Goal: Information Seeking & Learning: Compare options

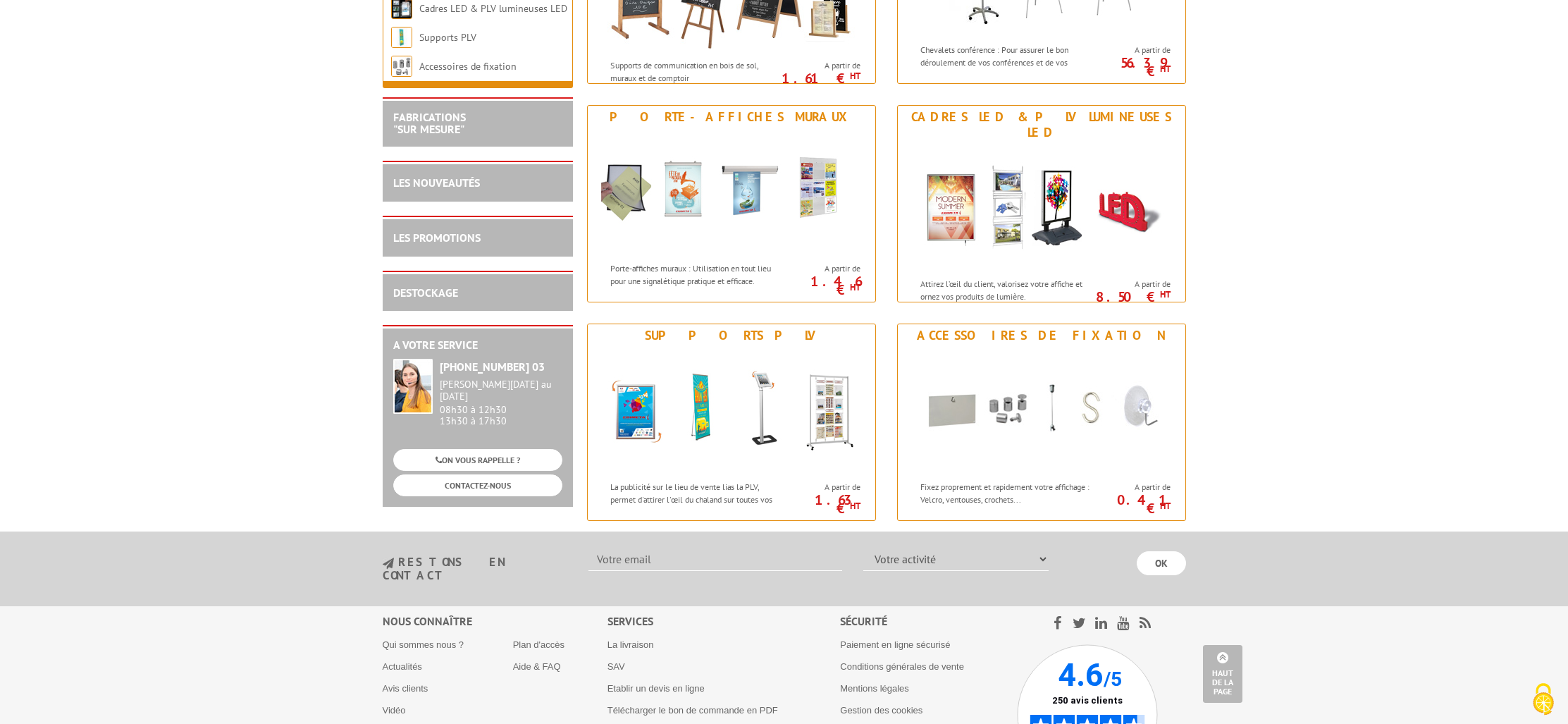
scroll to position [1664, 0]
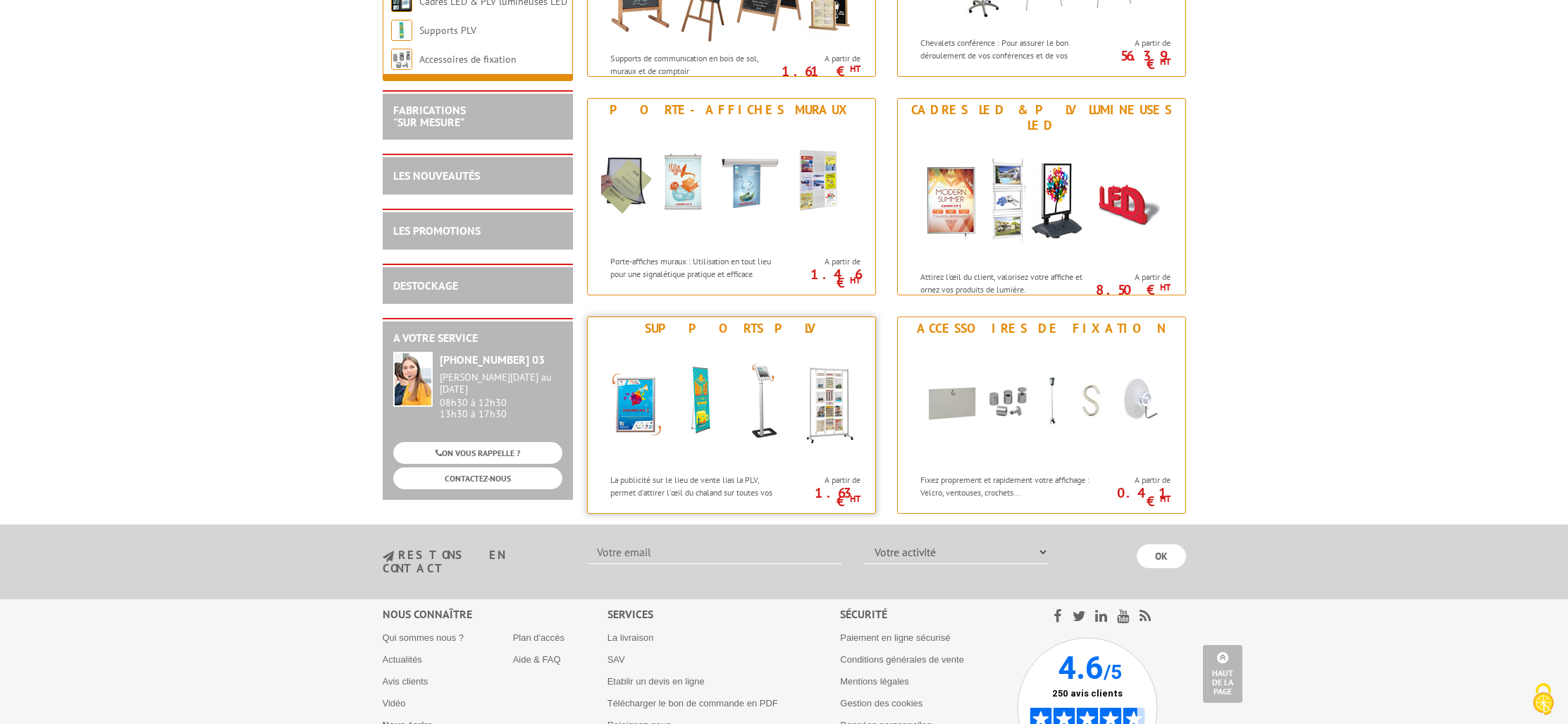
click at [767, 335] on div "Supports PLV" at bounding box center [731, 328] width 280 height 15
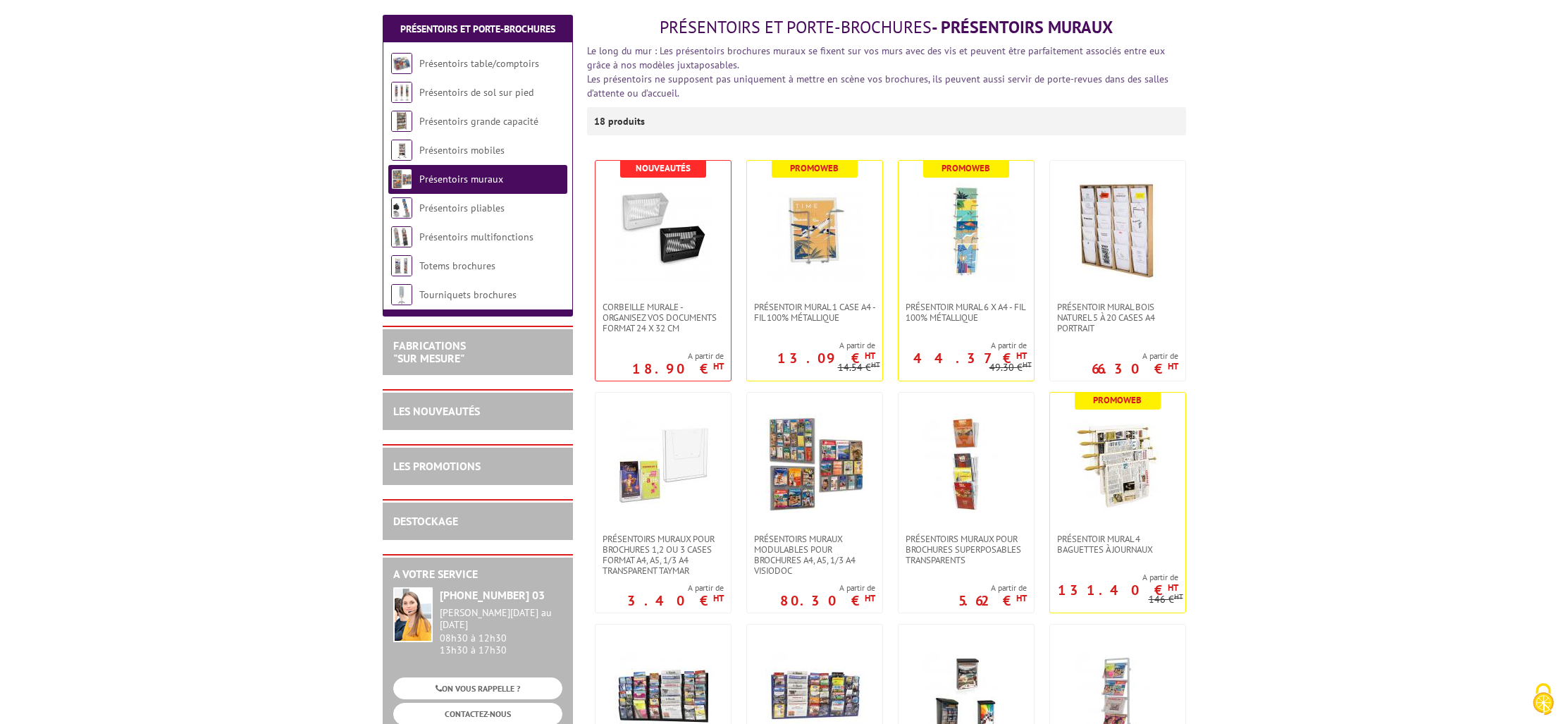
scroll to position [279, 0]
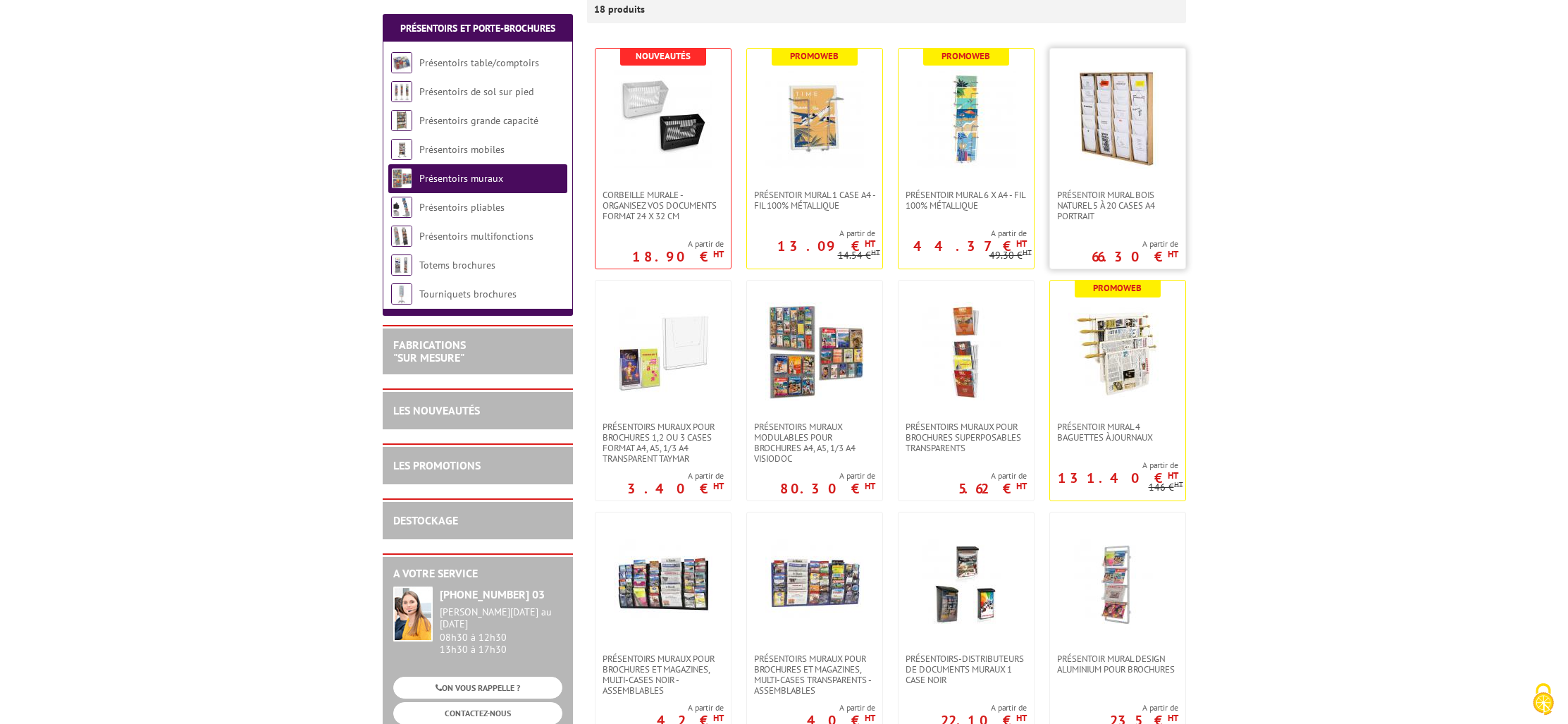
click at [1123, 157] on img at bounding box center [1118, 119] width 99 height 99
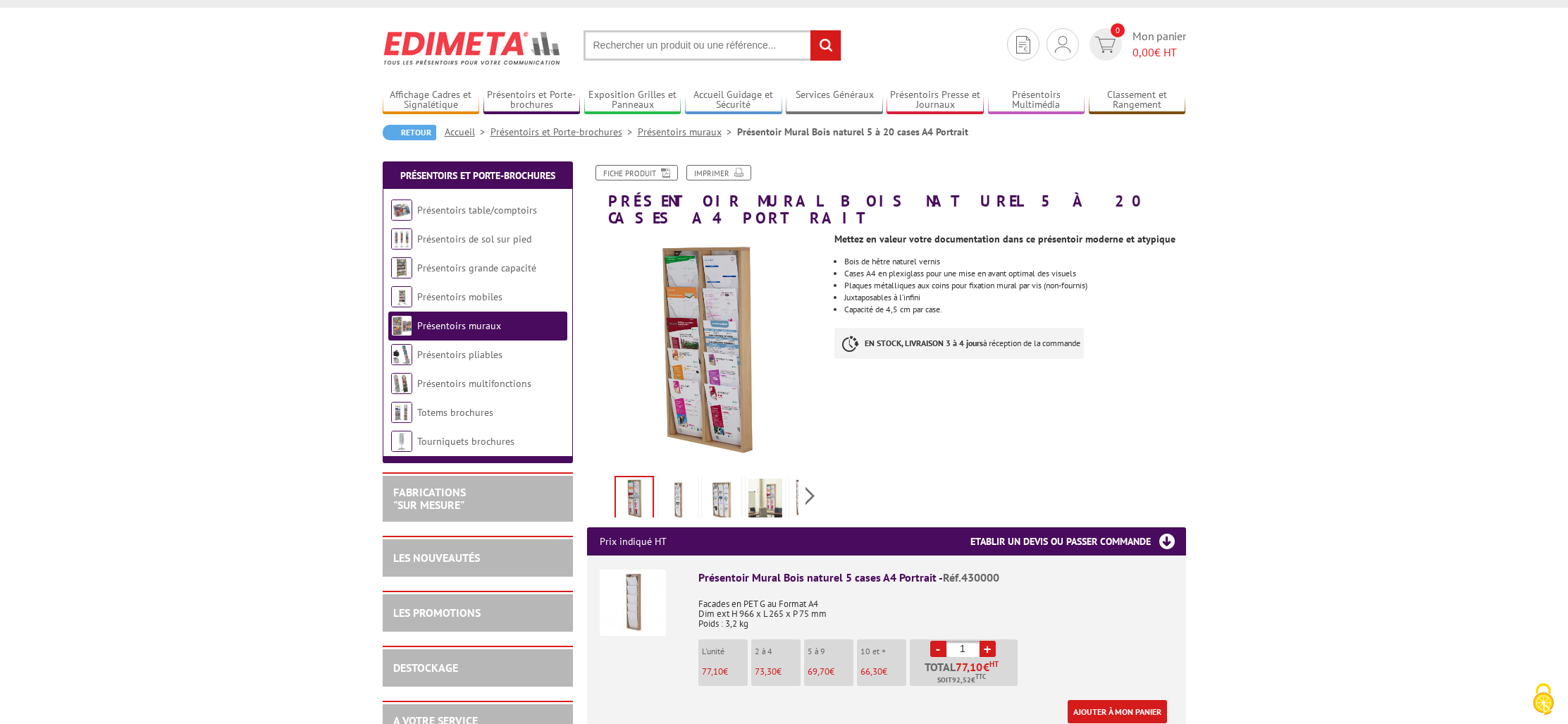
scroll to position [25, 0]
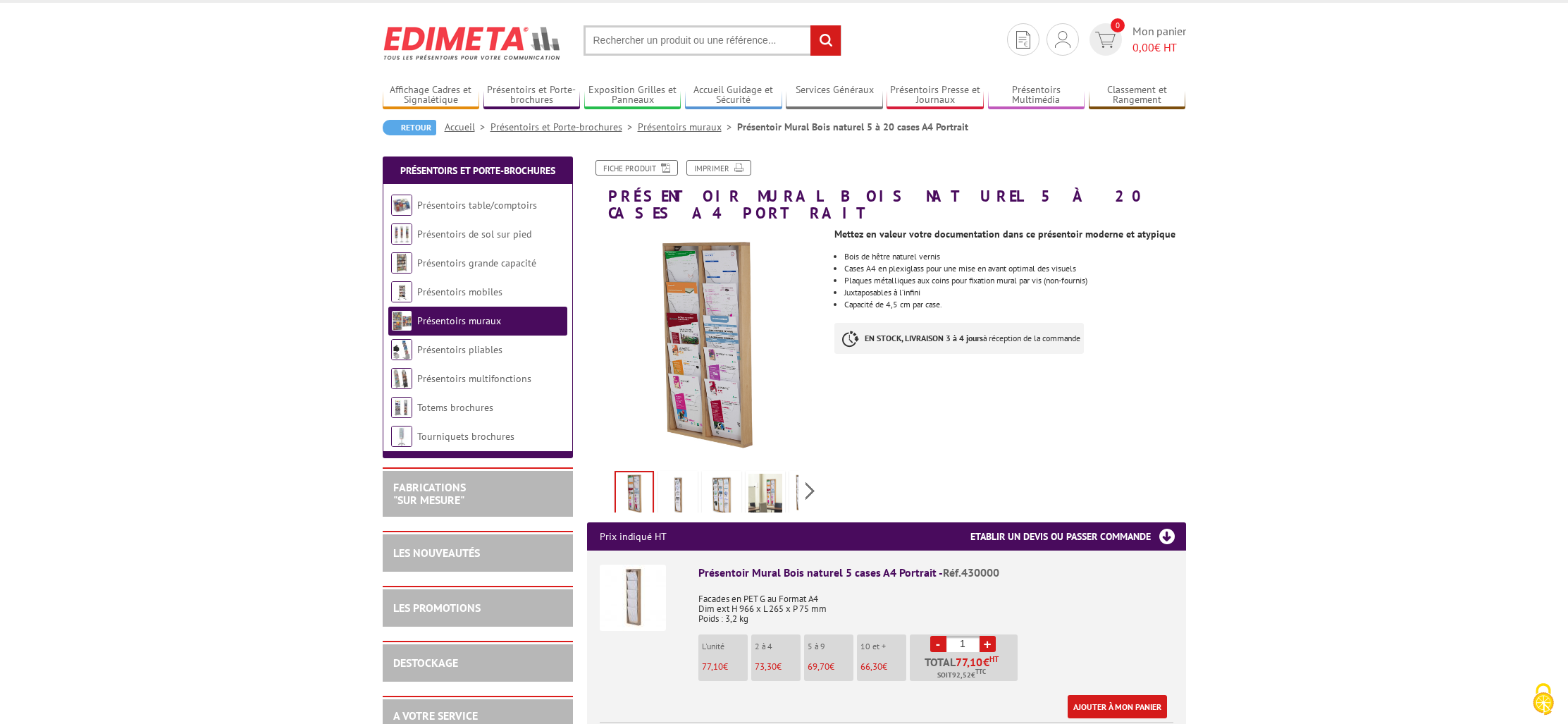
click at [731, 484] on img at bounding box center [721, 495] width 34 height 44
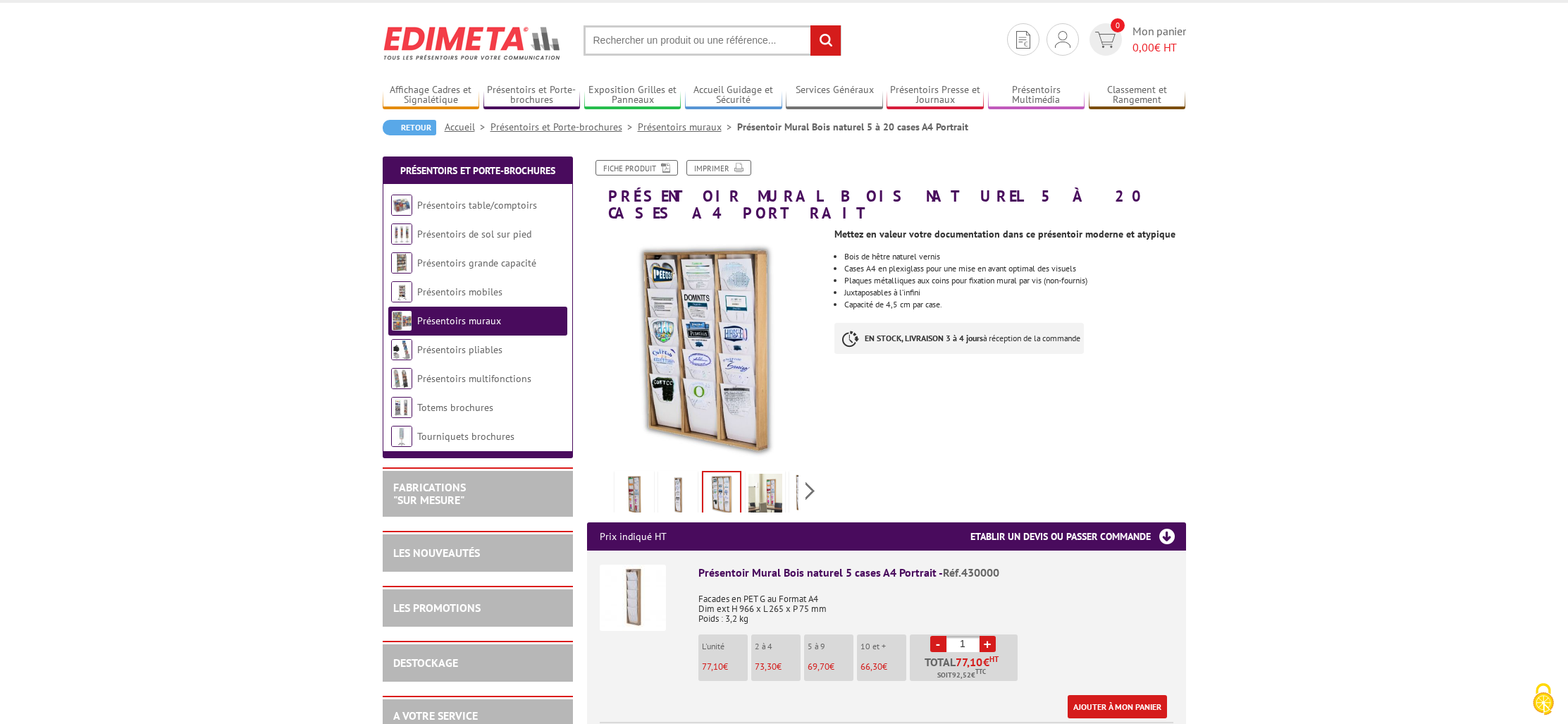
click at [764, 486] on img at bounding box center [766, 495] width 34 height 44
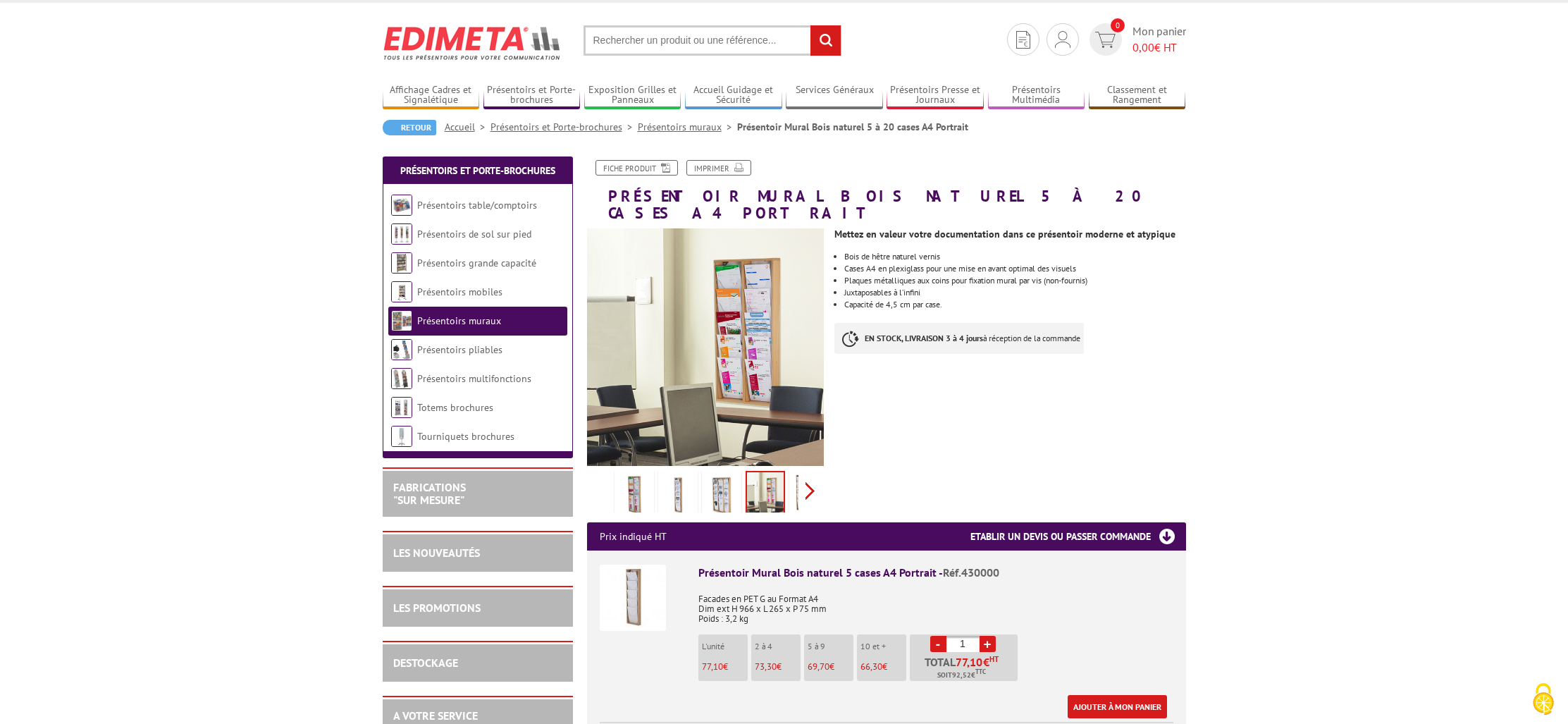
click at [809, 474] on div "Previous Next" at bounding box center [706, 490] width 238 height 49
click at [729, 474] on img at bounding box center [734, 495] width 34 height 44
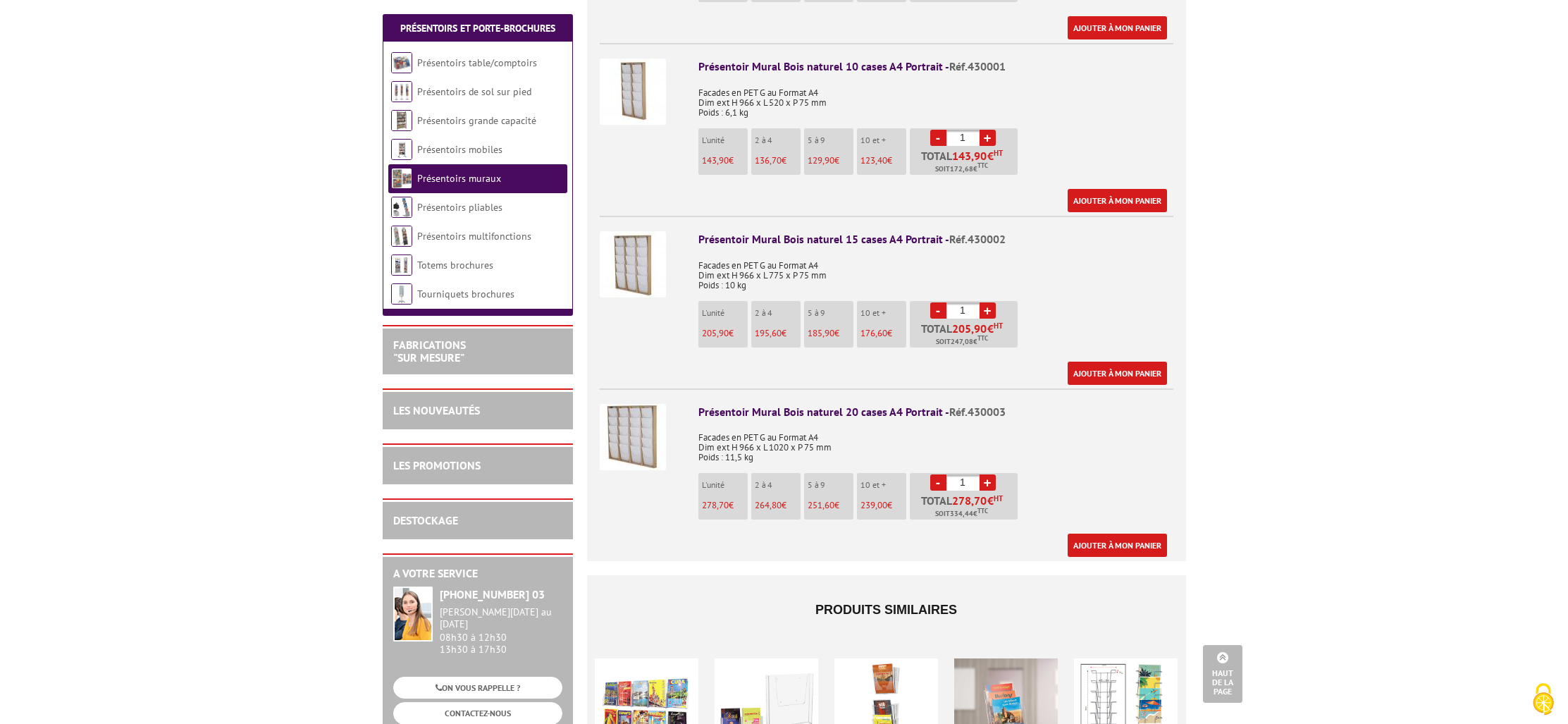
scroll to position [558, 0]
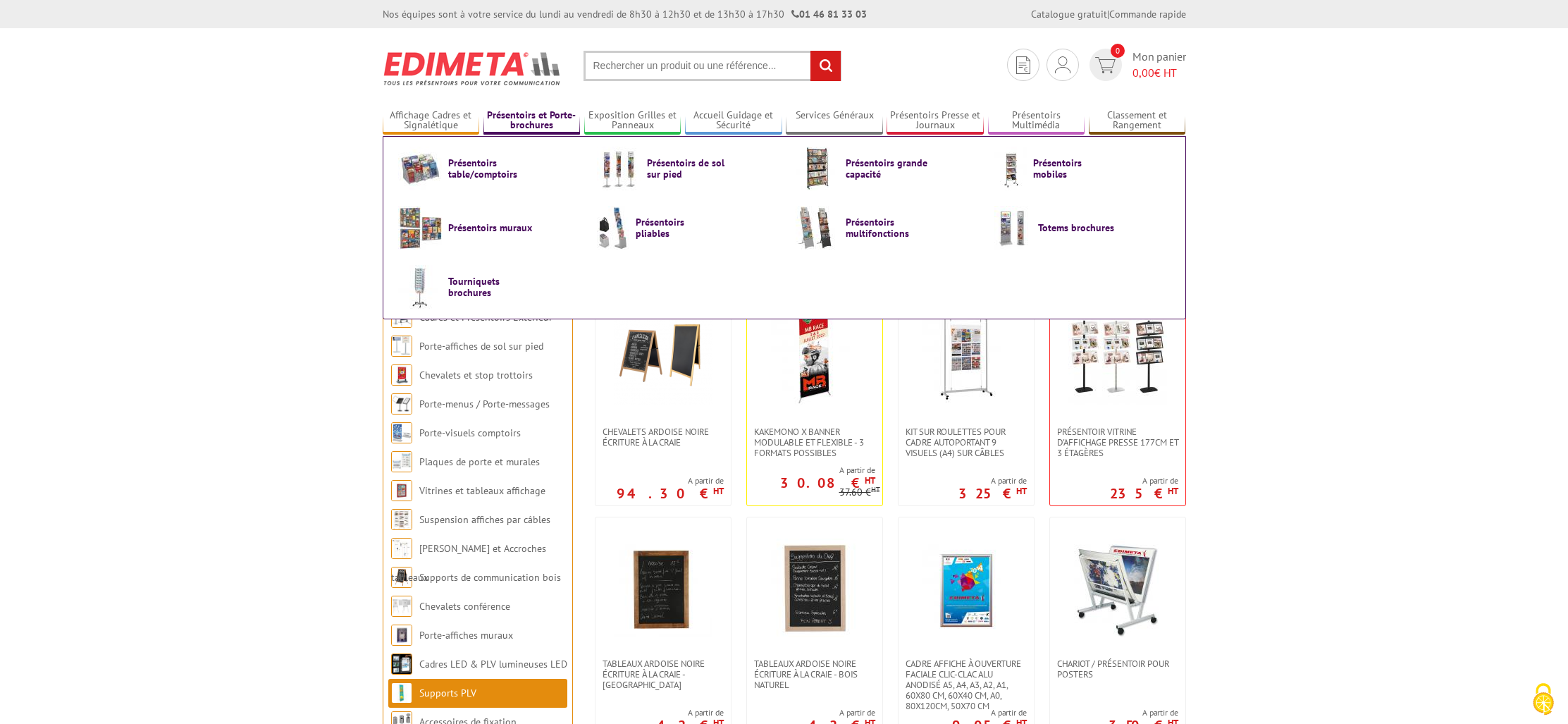
click at [536, 119] on link "Présentoirs et Porte-brochures" at bounding box center [532, 120] width 97 height 23
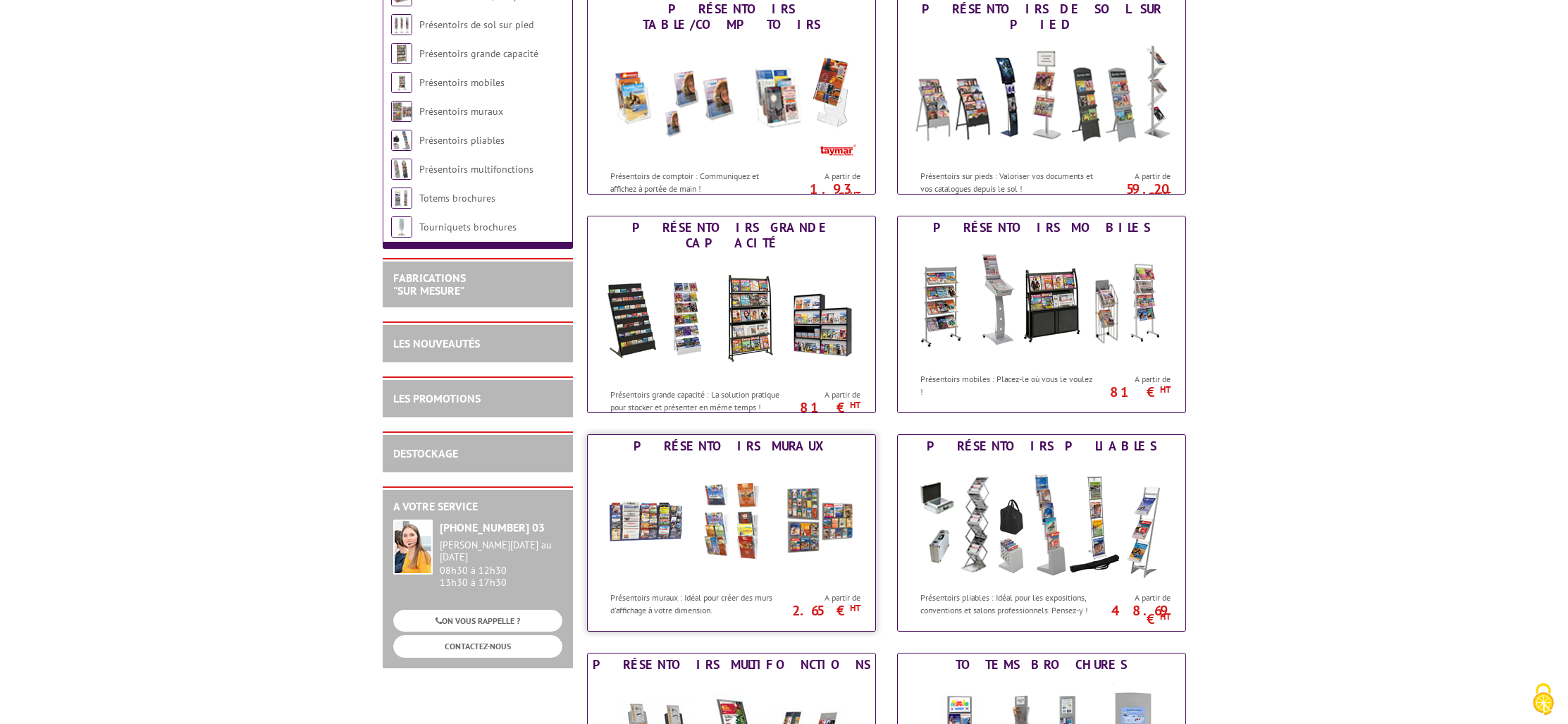
scroll to position [363, 0]
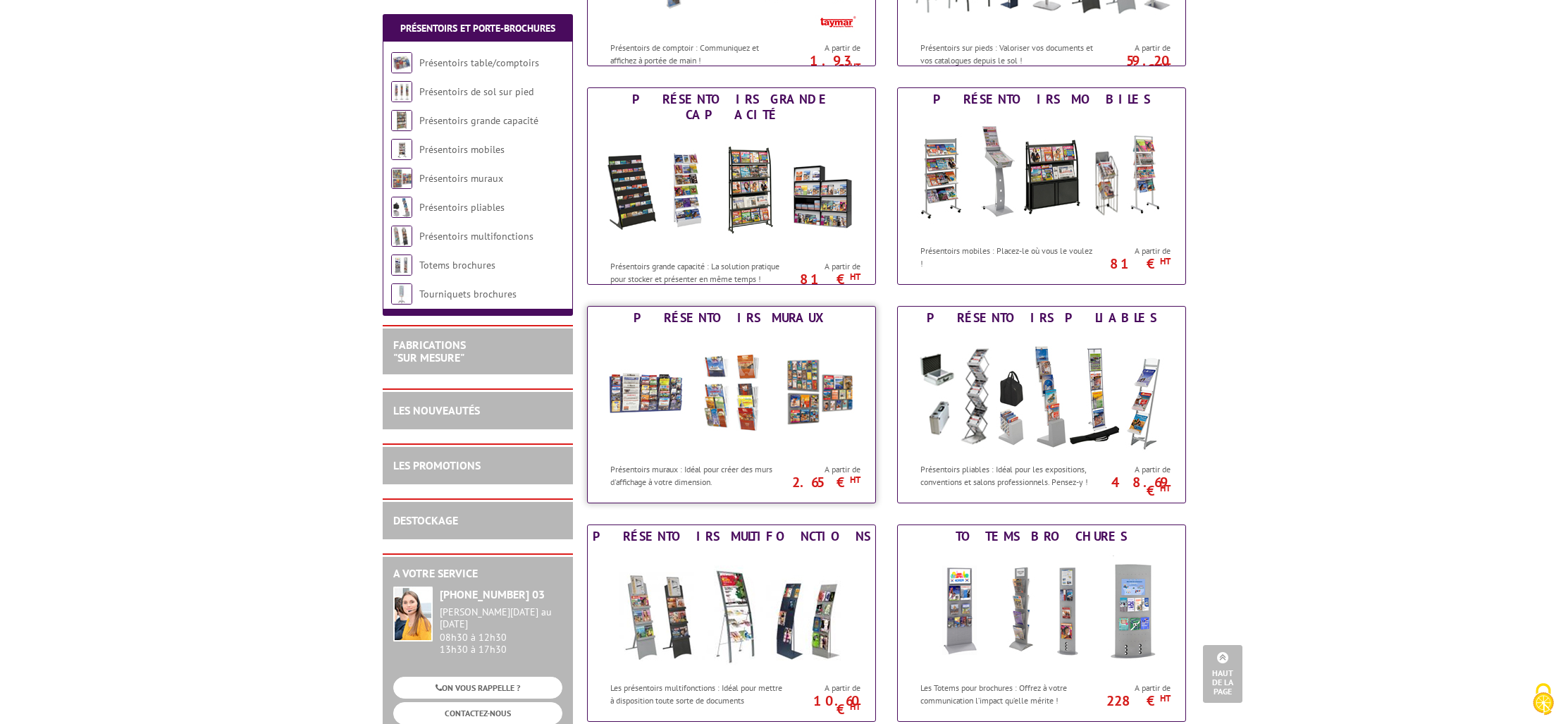
click at [742, 423] on img at bounding box center [731, 392] width 261 height 127
